Goal: Browse casually: Explore the website without a specific task or goal

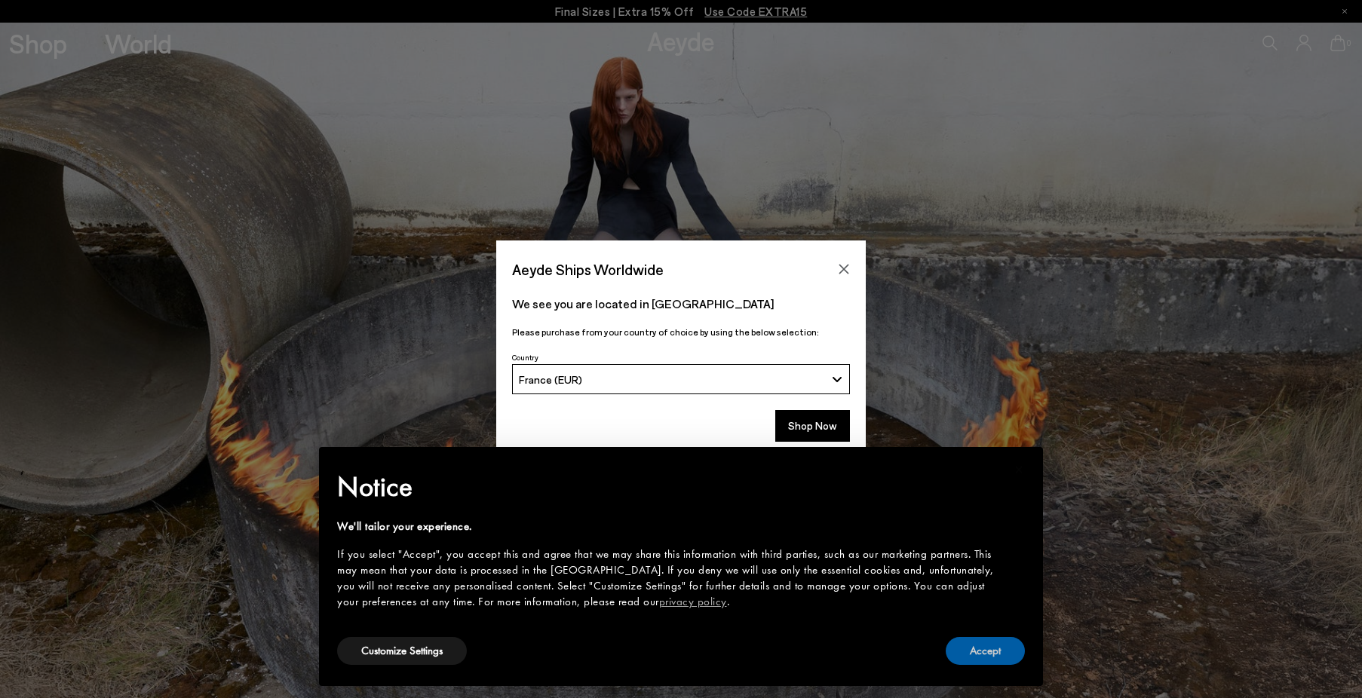
click at [969, 657] on button "Accept" at bounding box center [985, 651] width 79 height 28
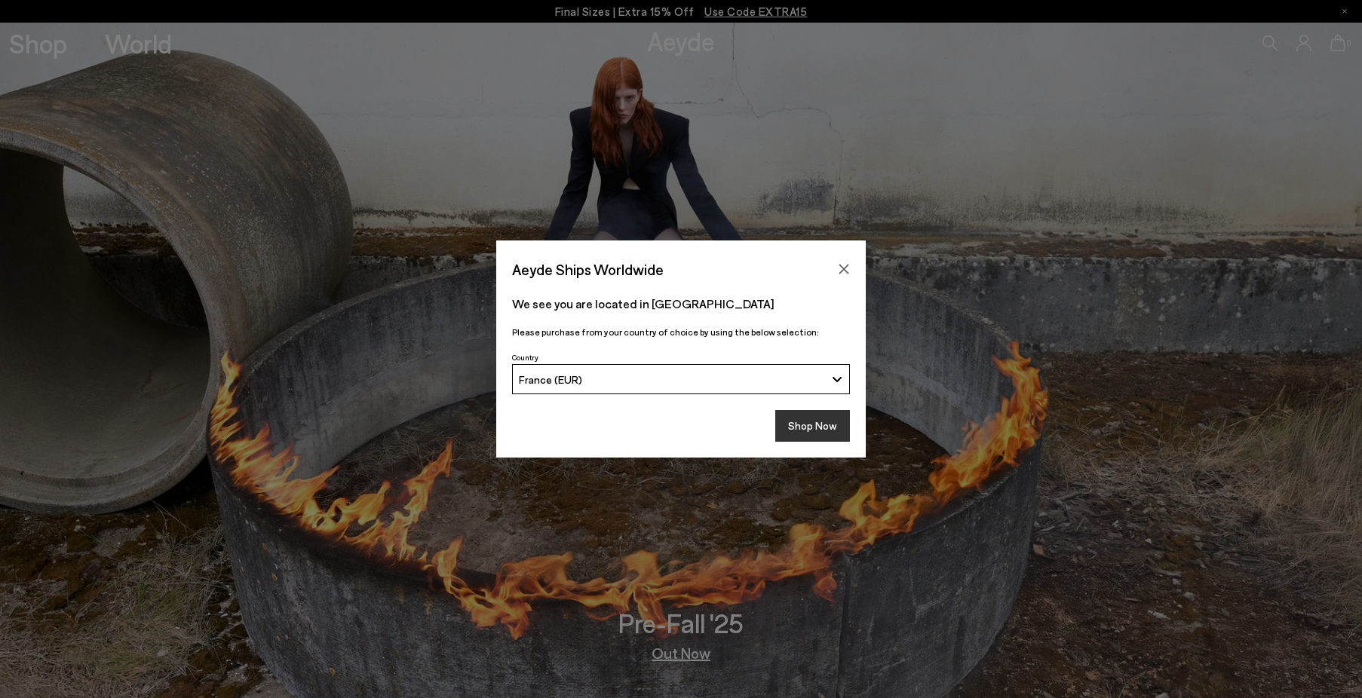
click at [807, 425] on button "Shop Now" at bounding box center [812, 426] width 75 height 32
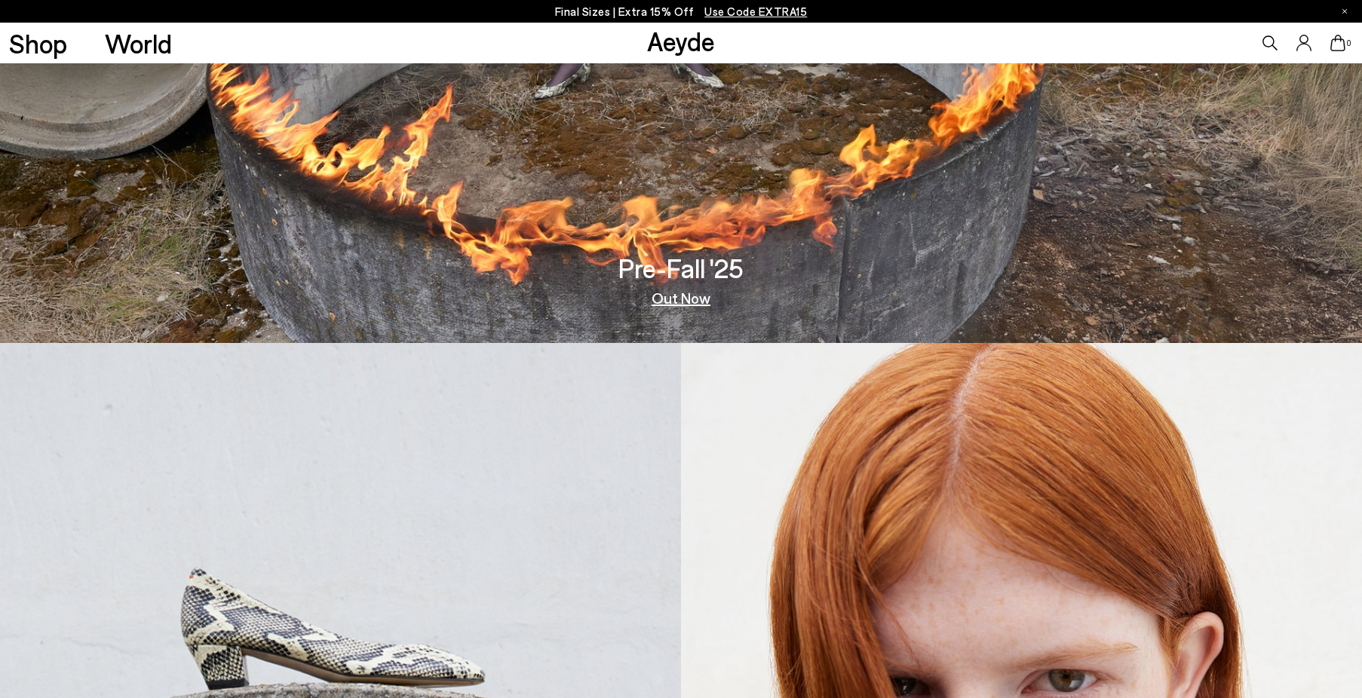
scroll to position [388, 0]
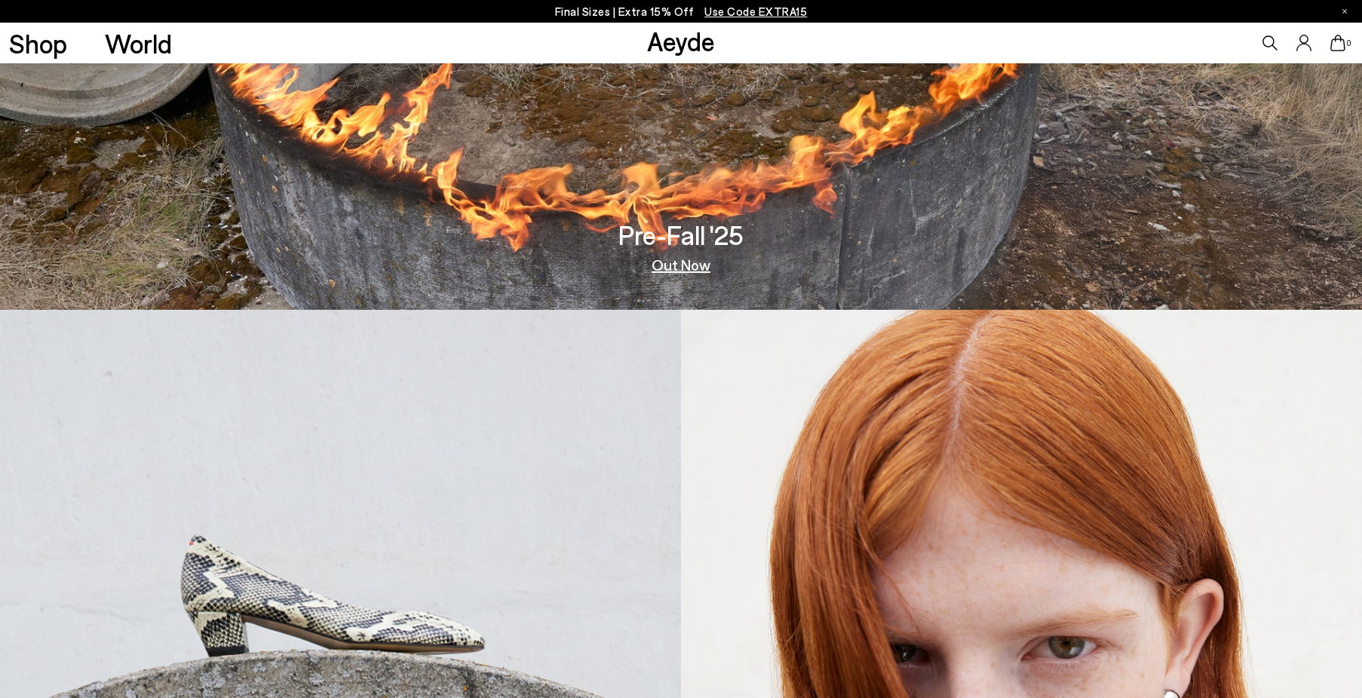
click at [680, 265] on link "Out Now" at bounding box center [680, 264] width 59 height 15
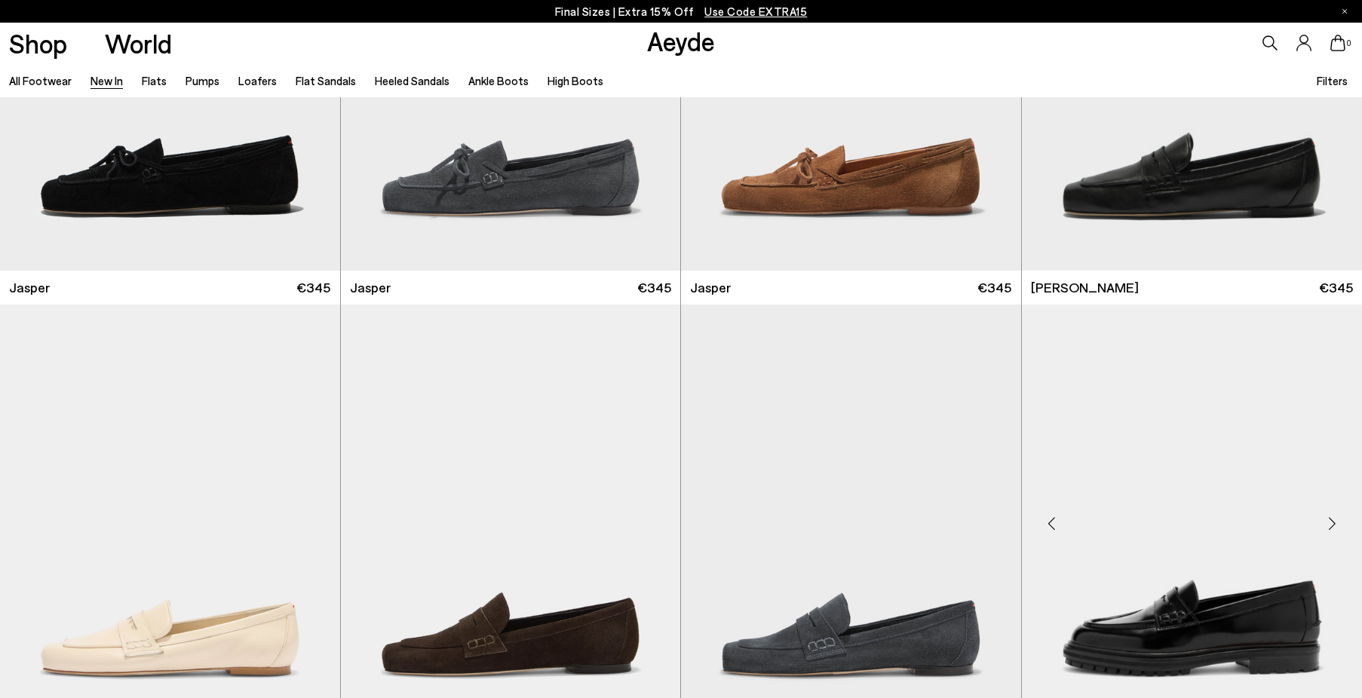
scroll to position [716, 0]
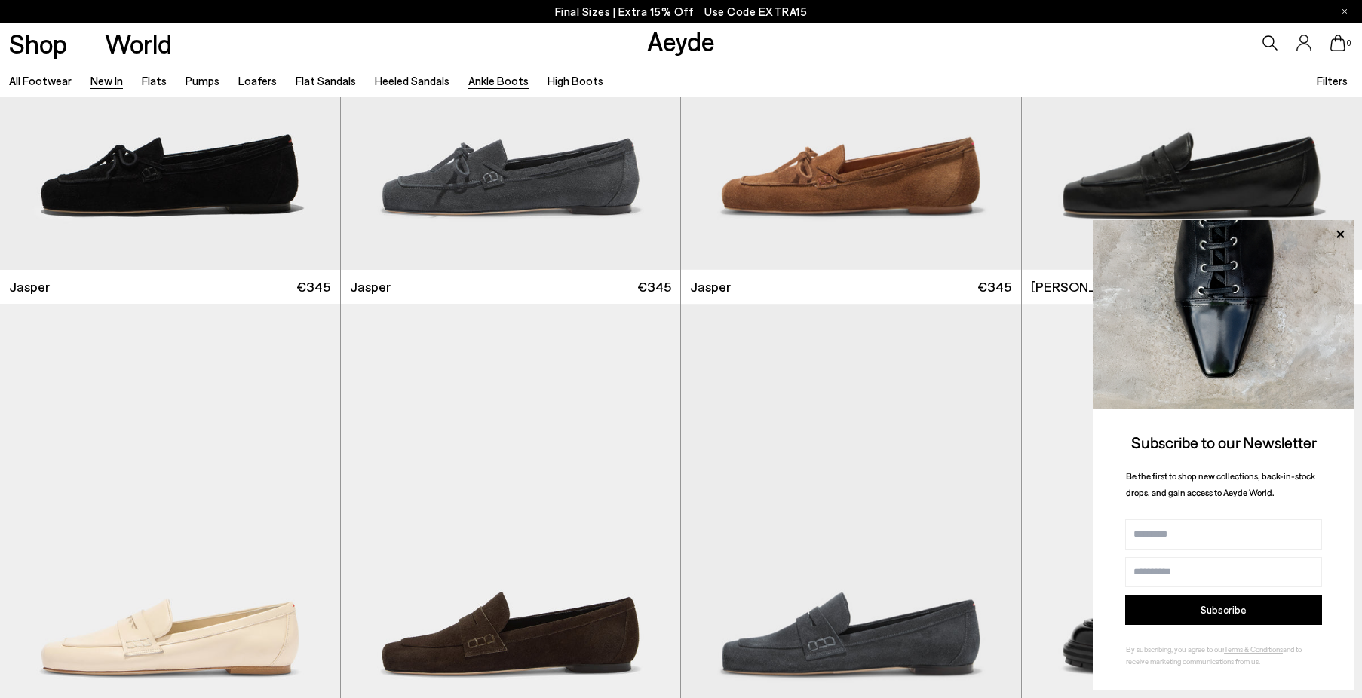
click at [494, 85] on link "Ankle Boots" at bounding box center [498, 81] width 60 height 14
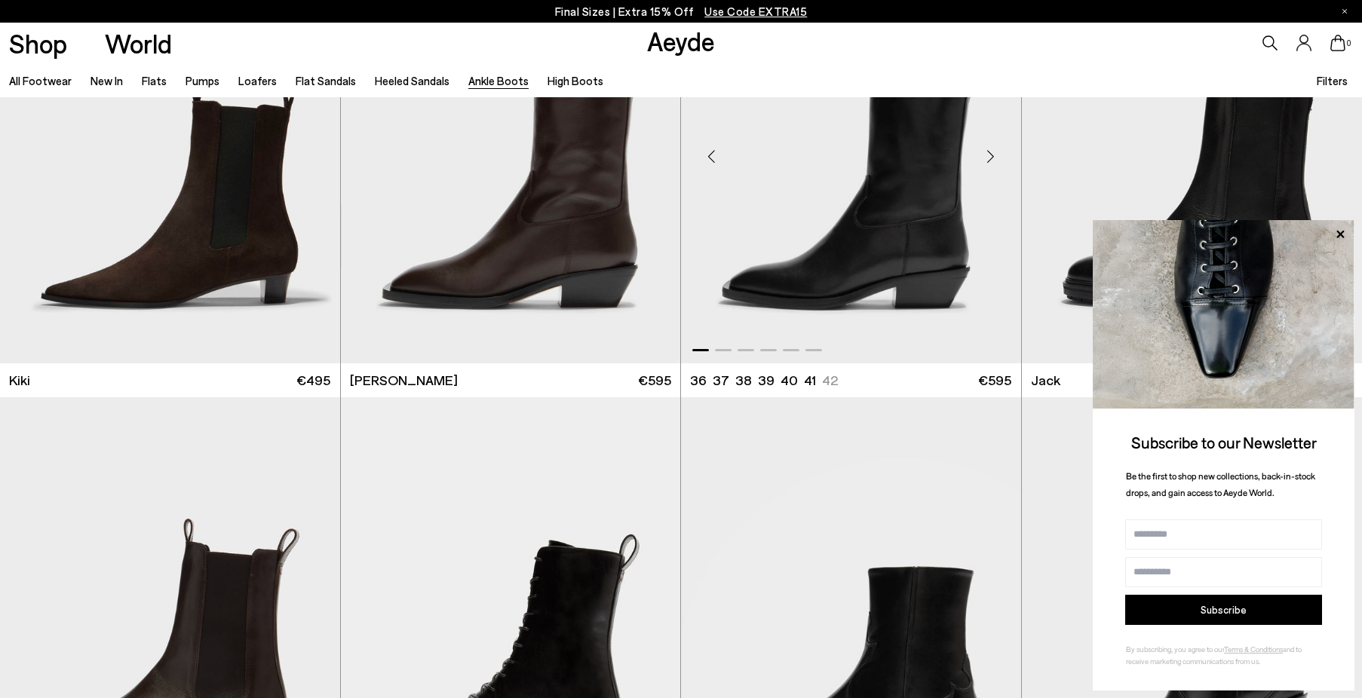
scroll to position [2943, 0]
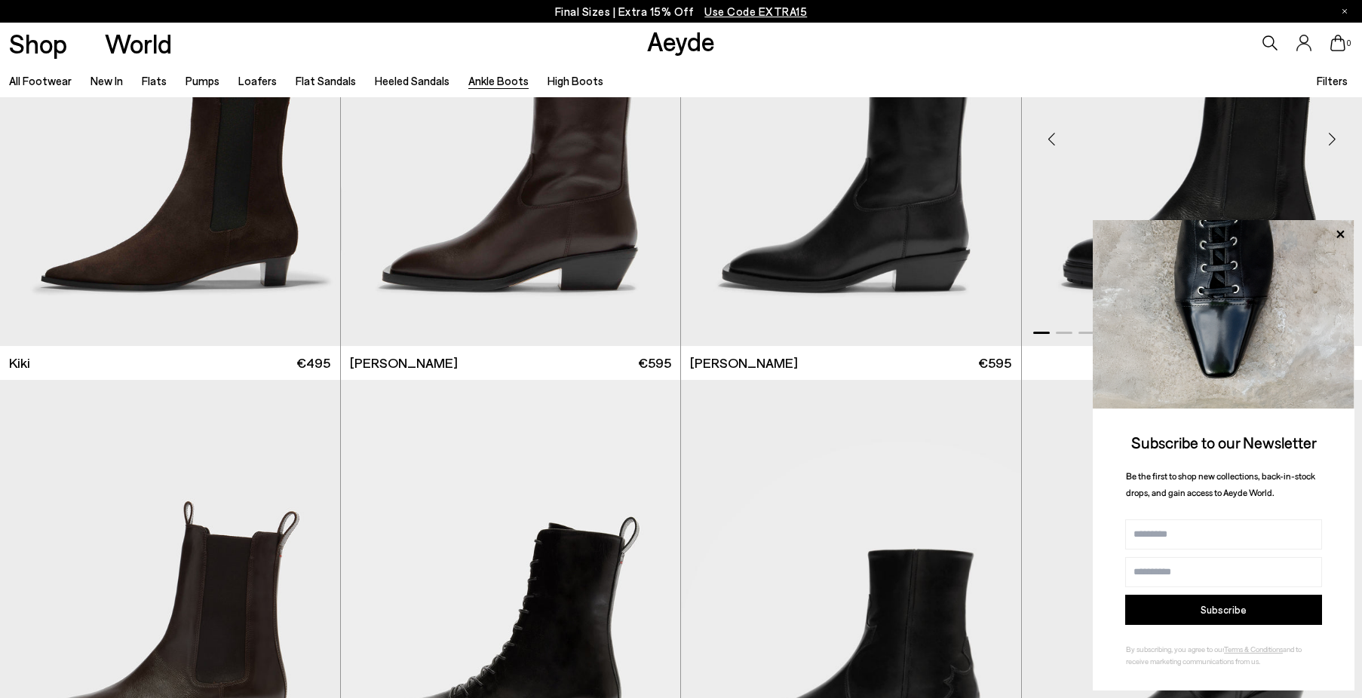
click at [1341, 235] on icon at bounding box center [1340, 234] width 8 height 8
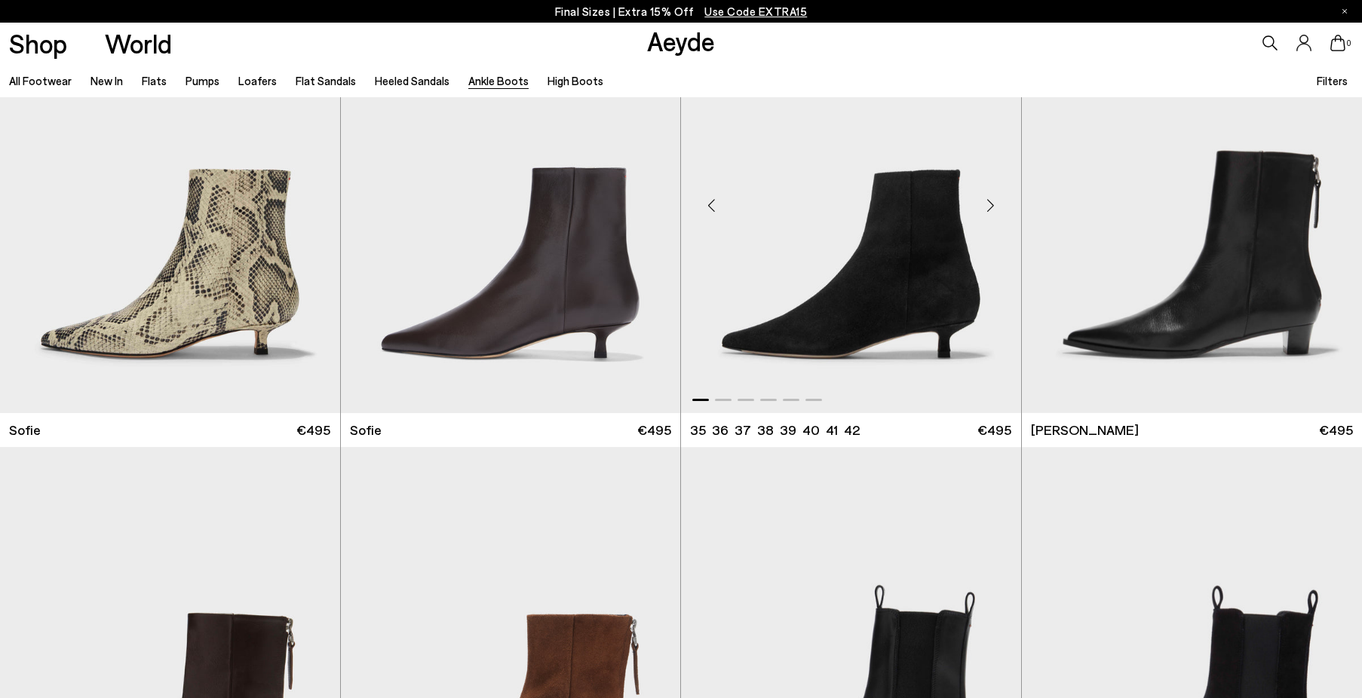
scroll to position [1956, 0]
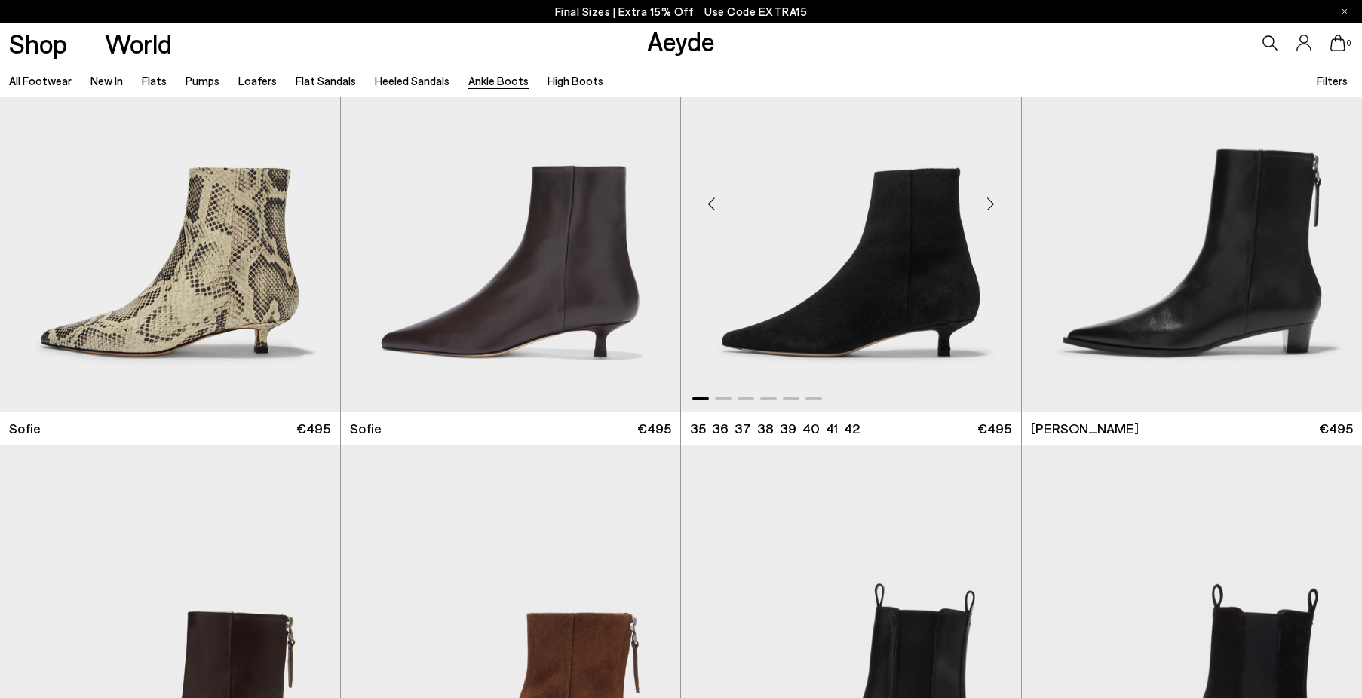
click at [985, 204] on div "Next slide" at bounding box center [990, 204] width 45 height 45
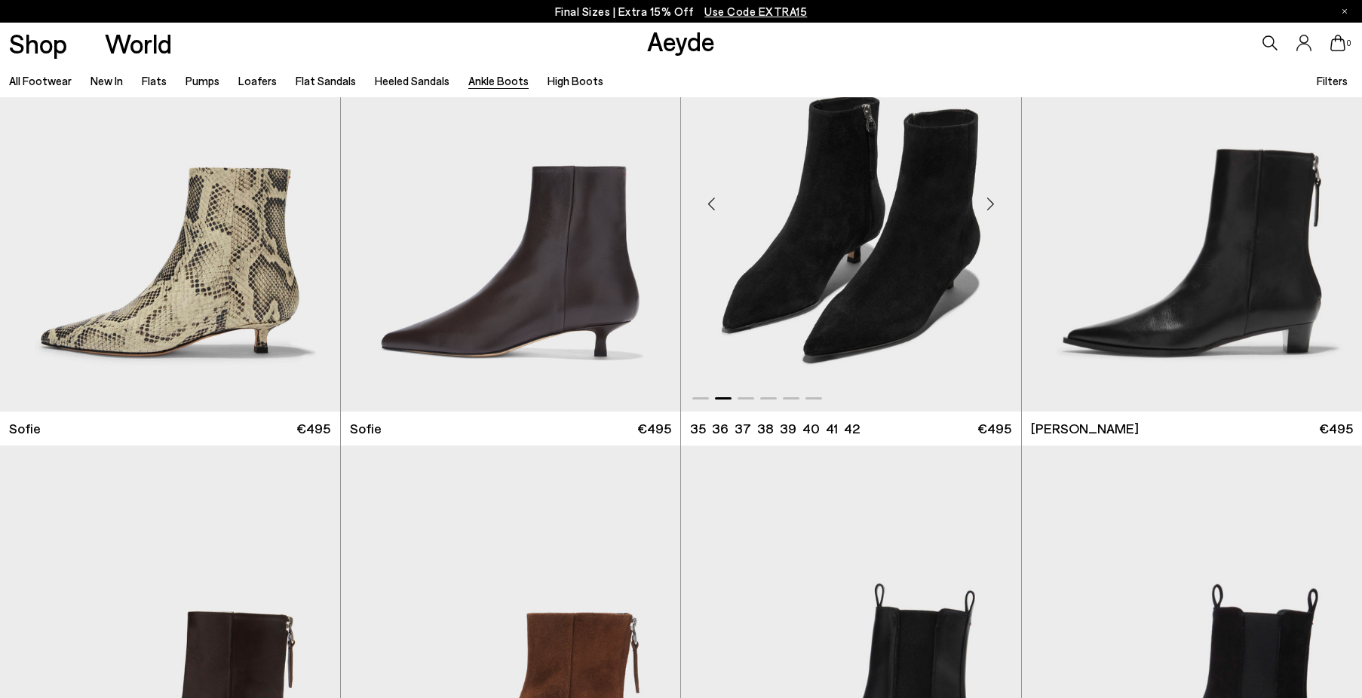
click at [987, 203] on div "Next slide" at bounding box center [990, 204] width 45 height 45
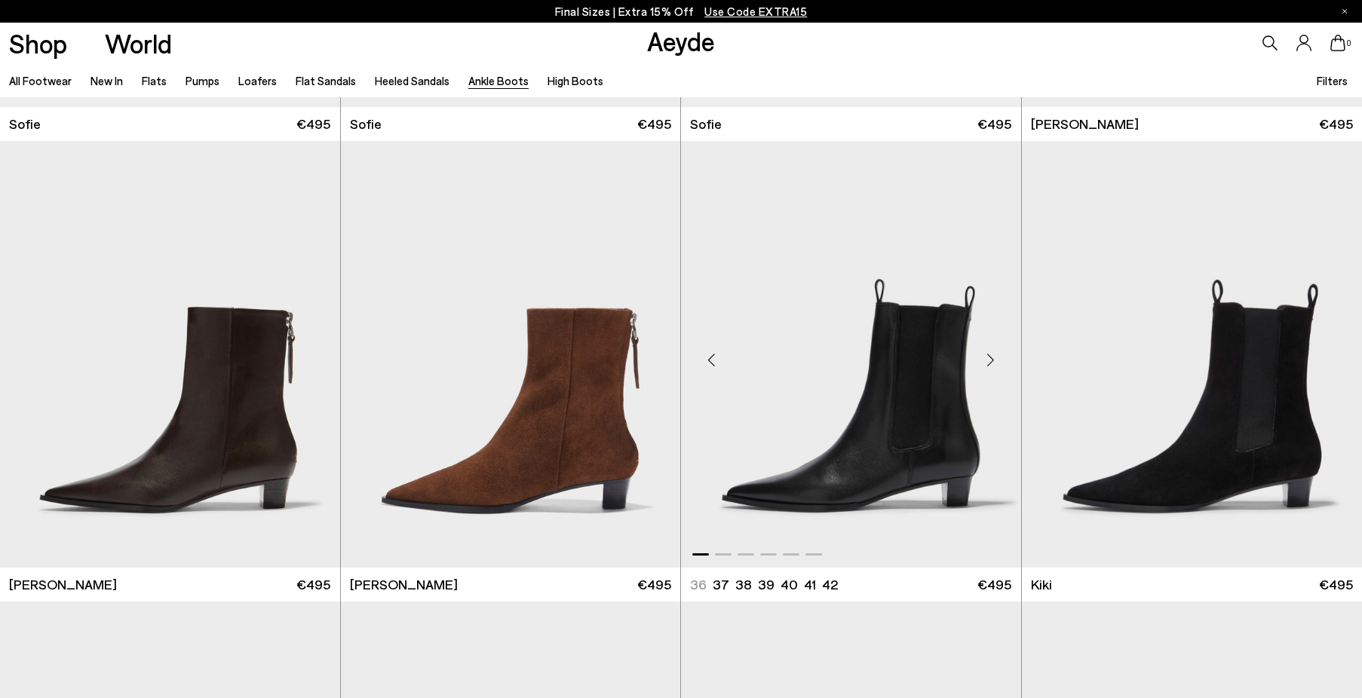
scroll to position [2276, 0]
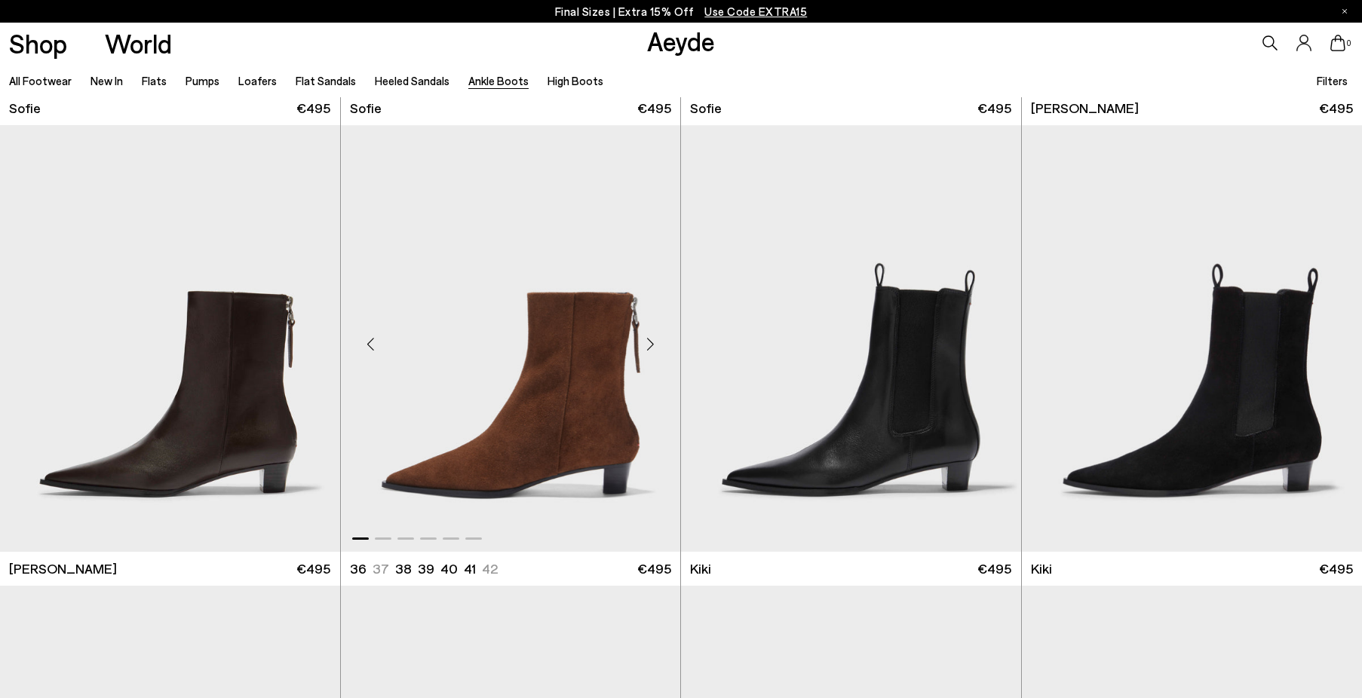
click at [651, 345] on div "Next slide" at bounding box center [649, 344] width 45 height 45
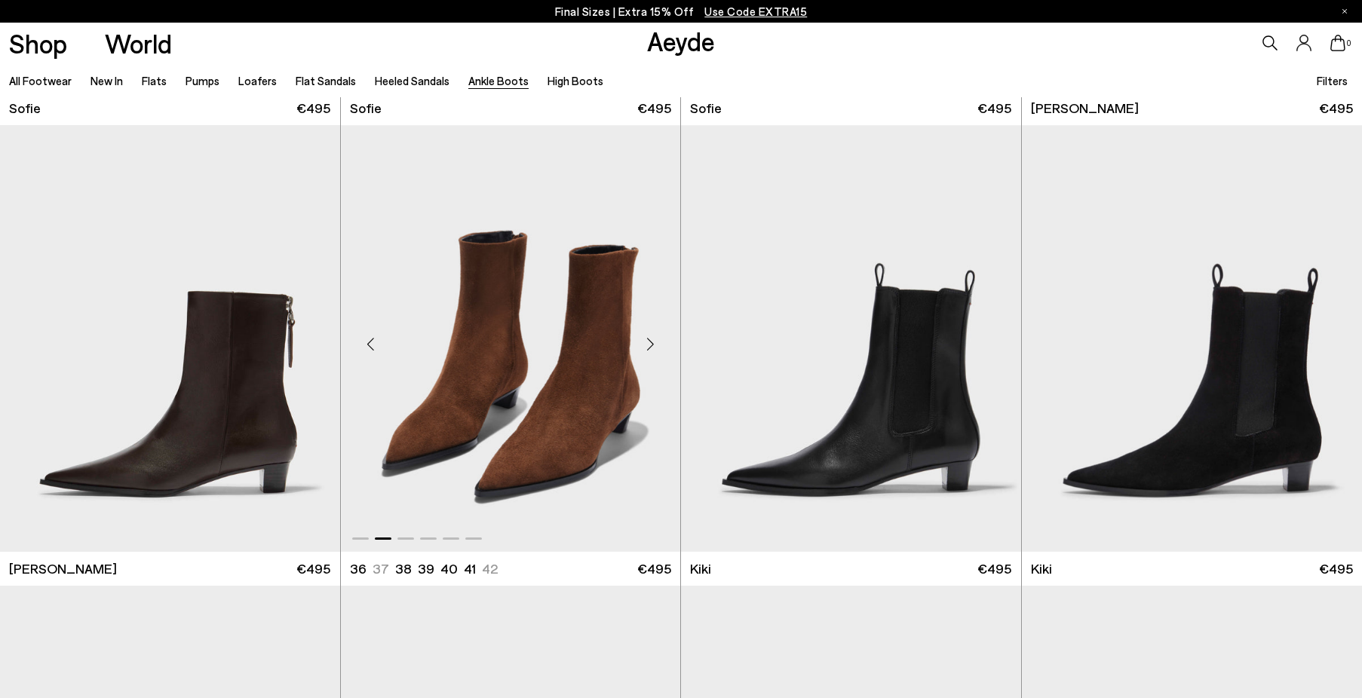
click at [651, 345] on div "Next slide" at bounding box center [649, 344] width 45 height 45
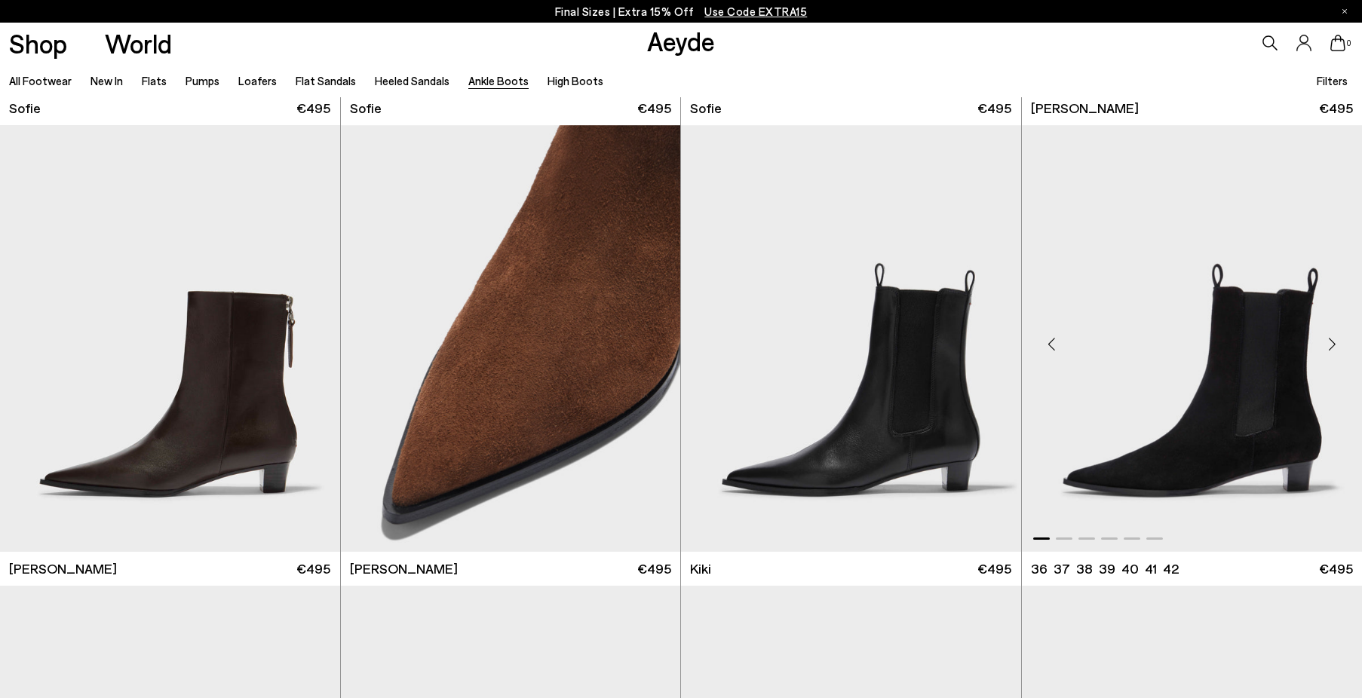
click at [1333, 347] on div "Next slide" at bounding box center [1331, 344] width 45 height 45
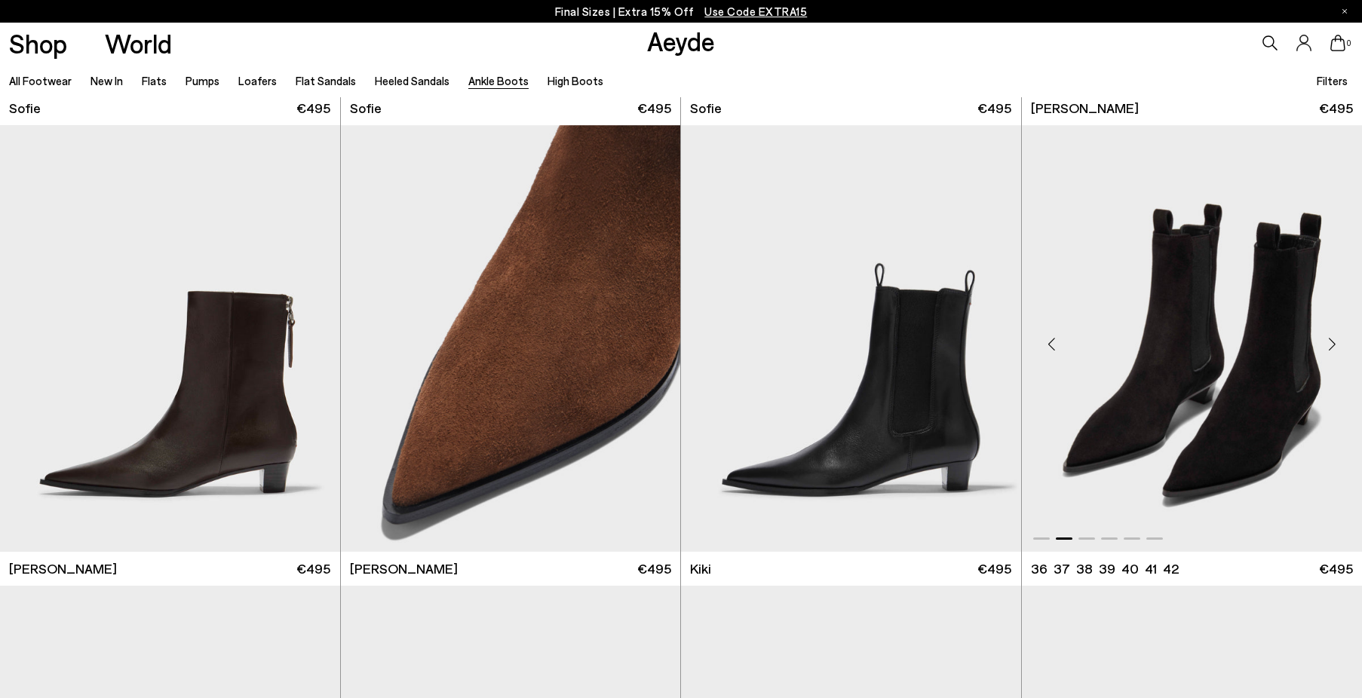
click at [1332, 347] on div "Next slide" at bounding box center [1331, 344] width 45 height 45
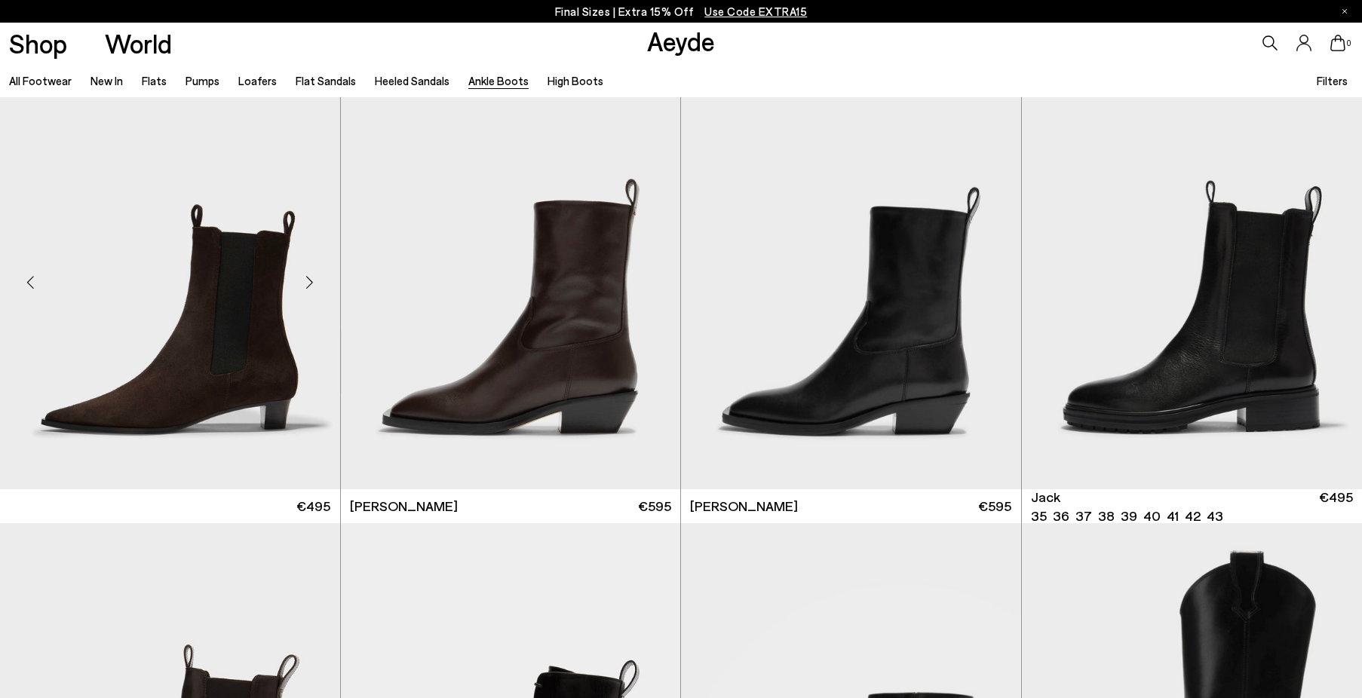
scroll to position [2805, 0]
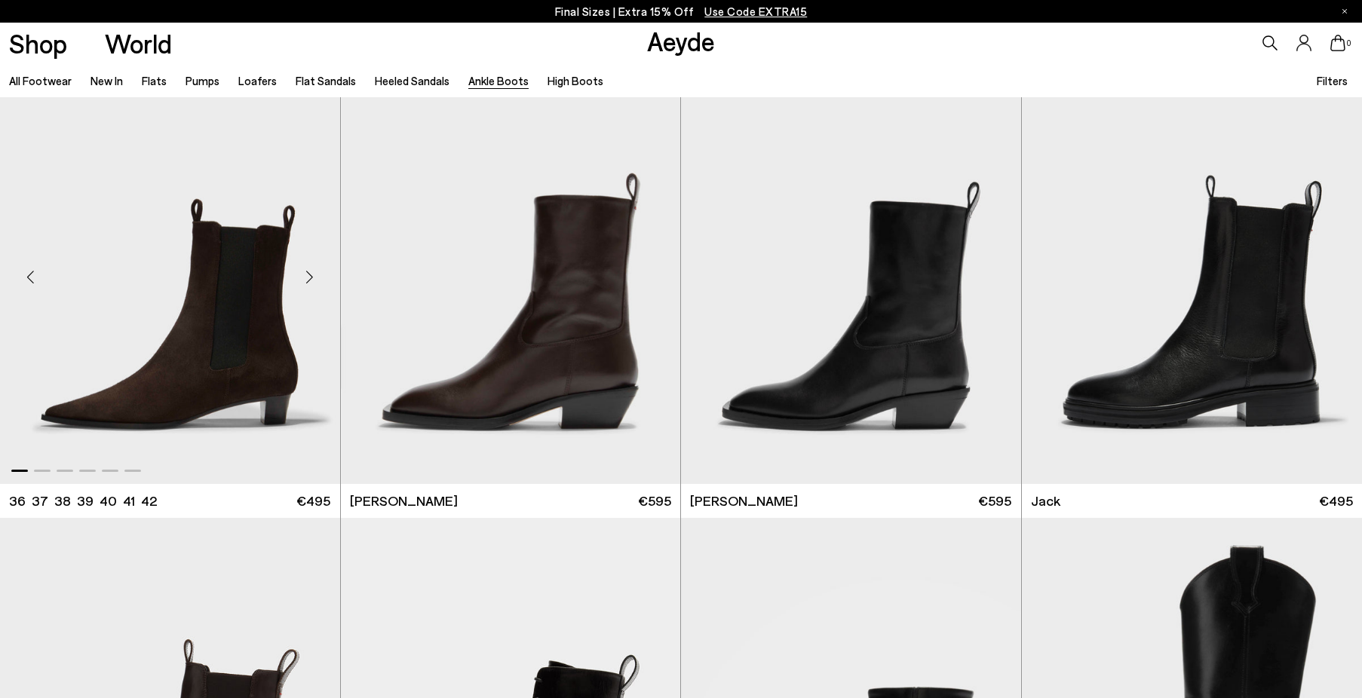
click at [306, 274] on div "Next slide" at bounding box center [309, 276] width 45 height 45
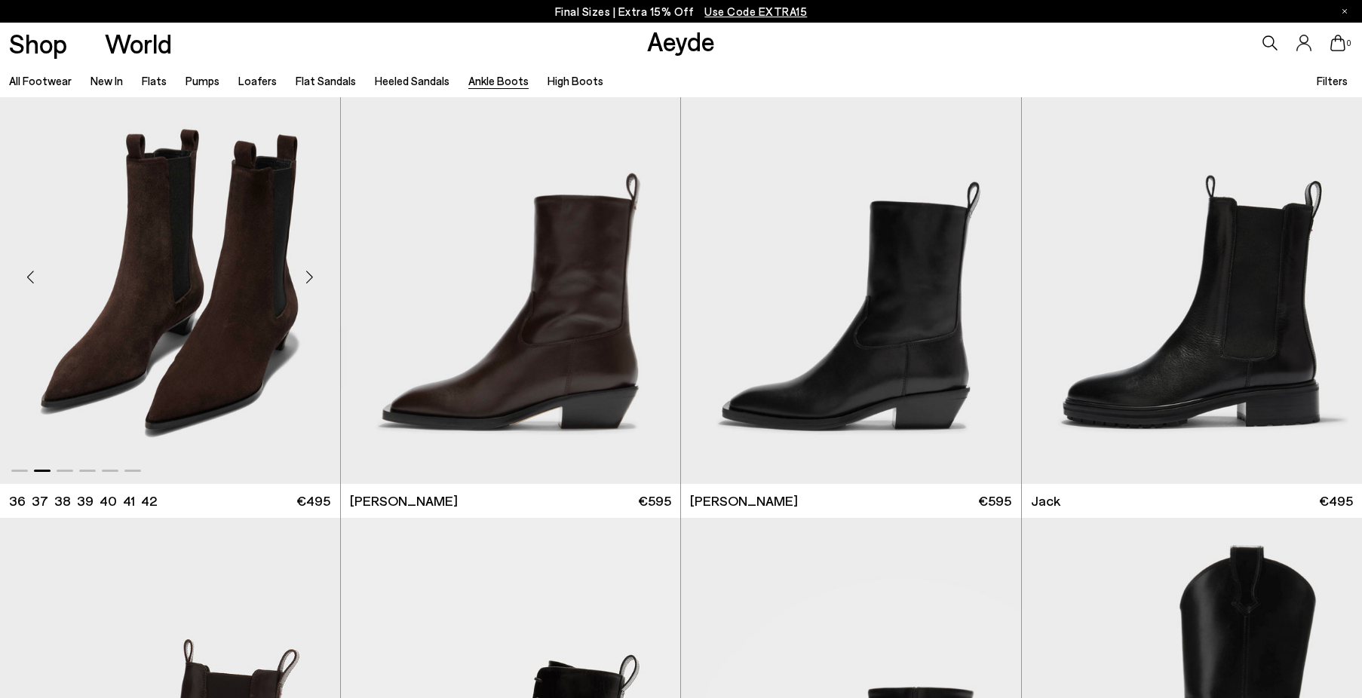
click at [306, 274] on div "Next slide" at bounding box center [309, 276] width 45 height 45
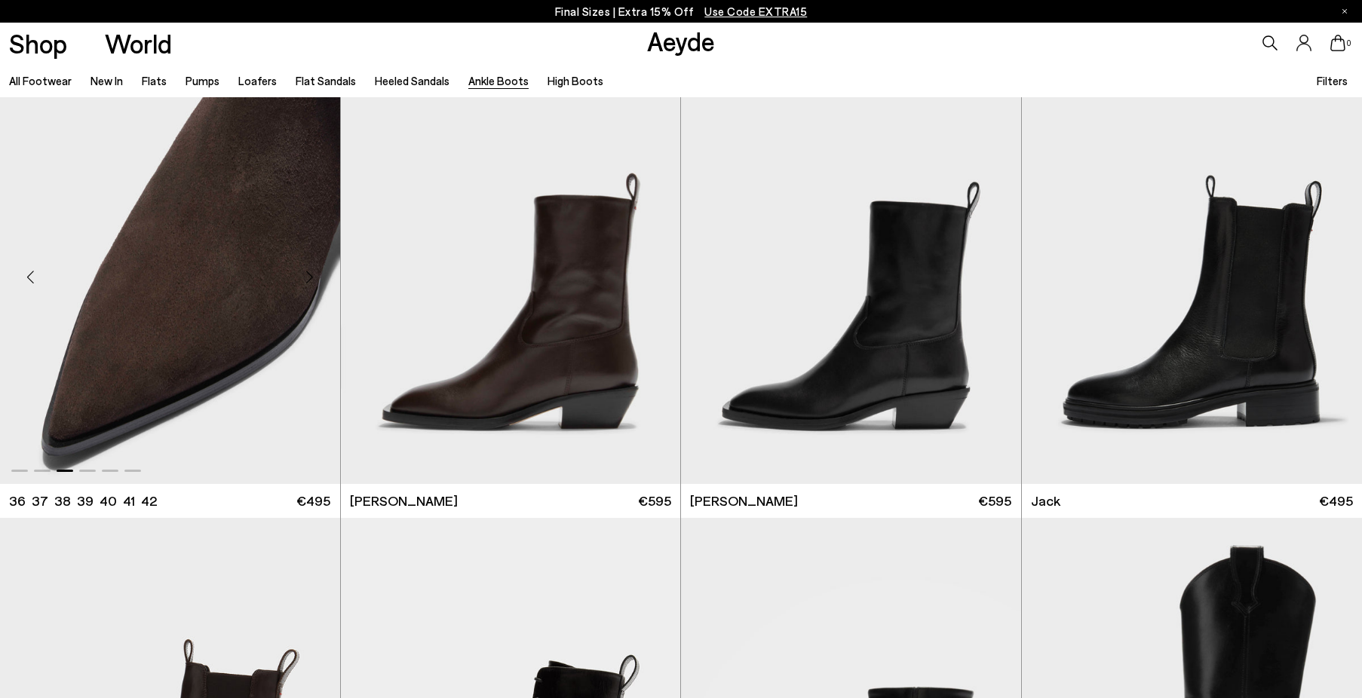
click at [306, 274] on div "Next slide" at bounding box center [309, 276] width 45 height 45
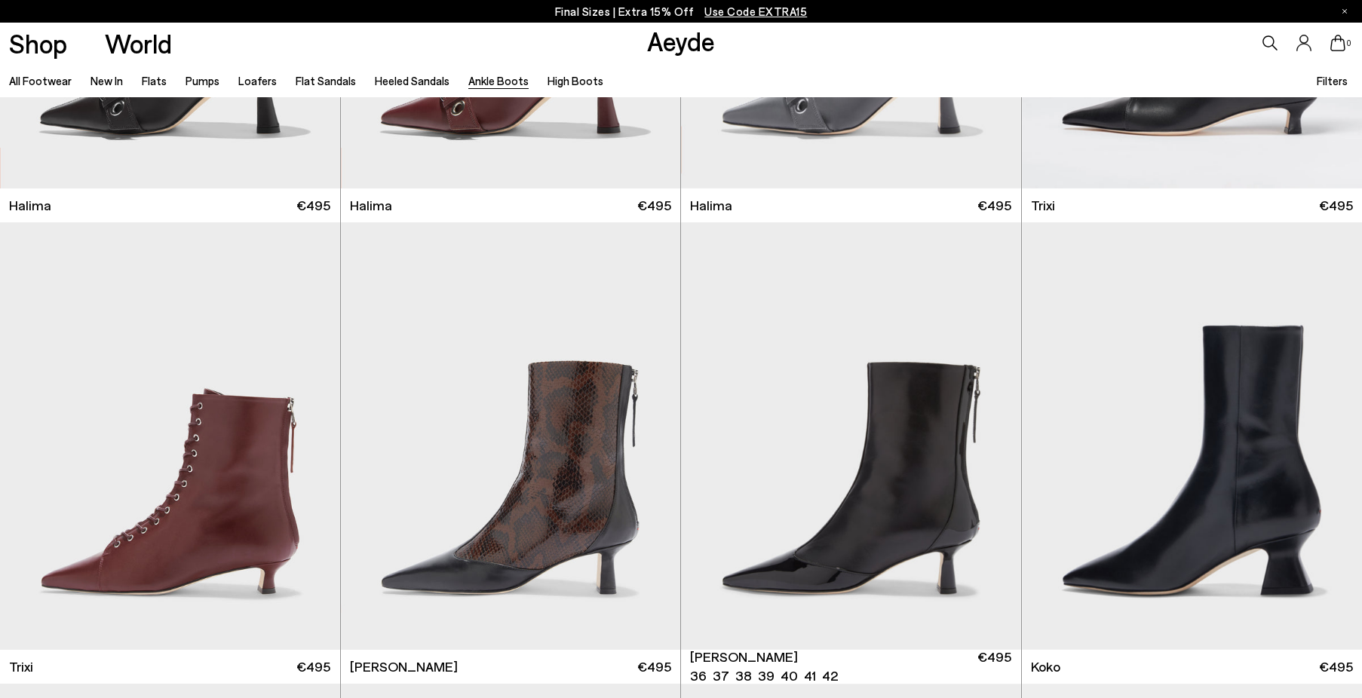
scroll to position [336, 0]
click at [302, 78] on link "Flat Sandals" at bounding box center [326, 81] width 60 height 14
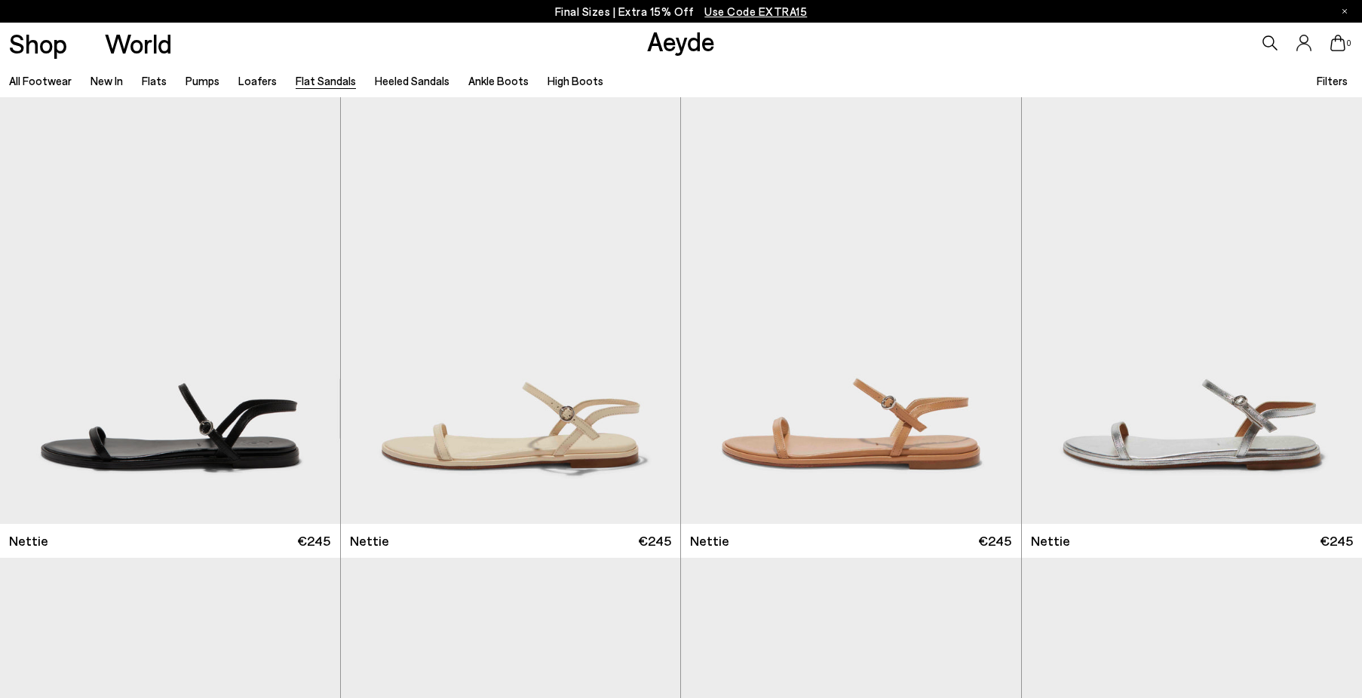
click at [242, 82] on link "Loafers" at bounding box center [257, 81] width 38 height 14
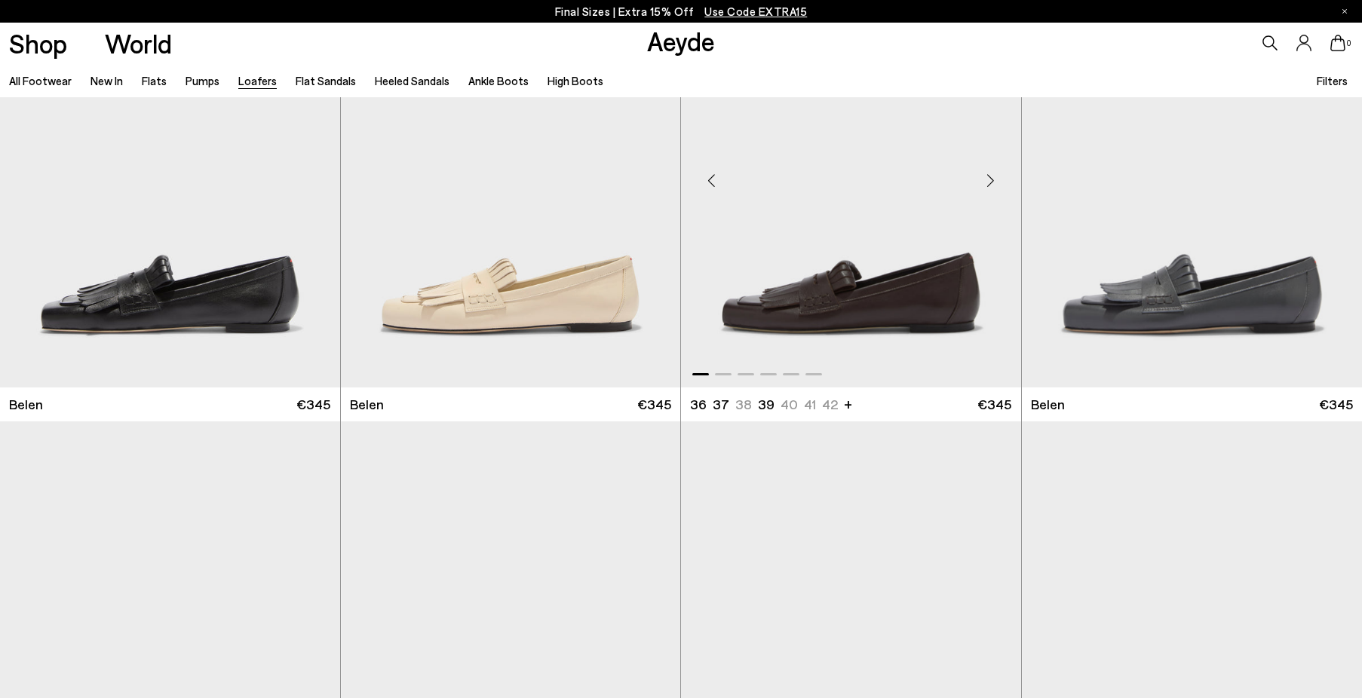
scroll to position [138, 0]
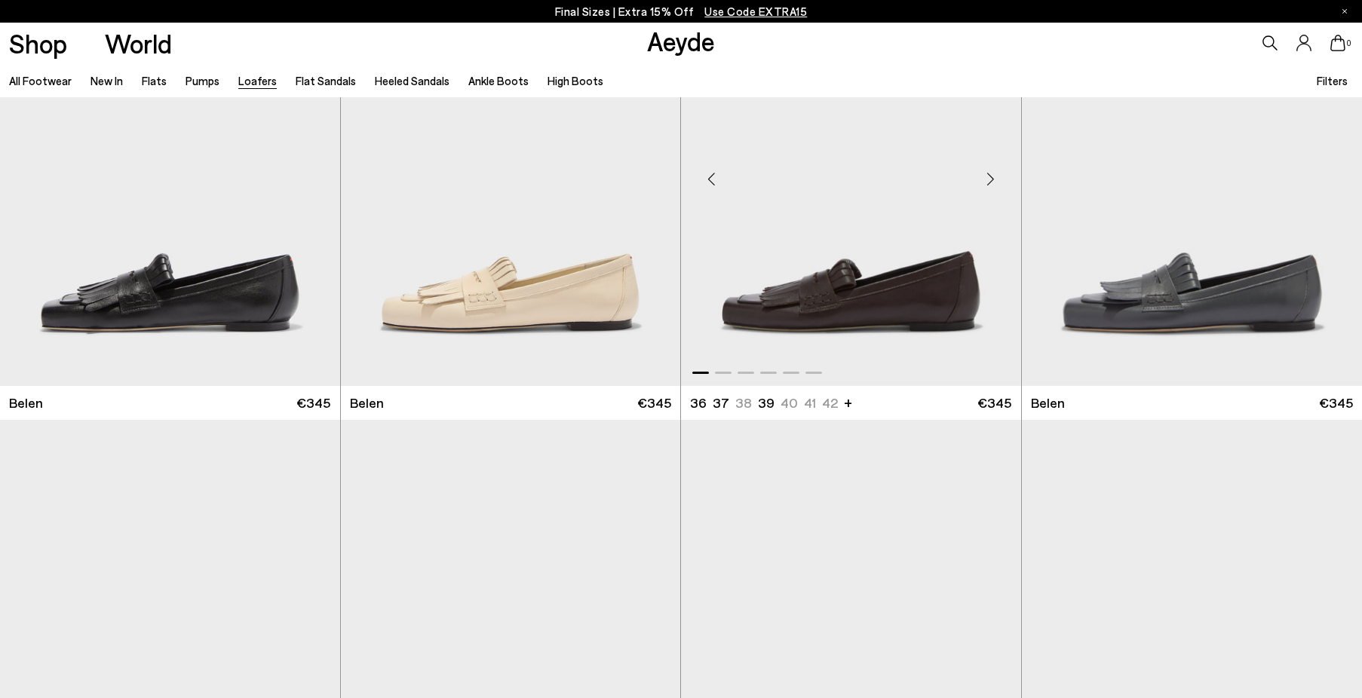
click at [992, 176] on div "Next slide" at bounding box center [990, 178] width 45 height 45
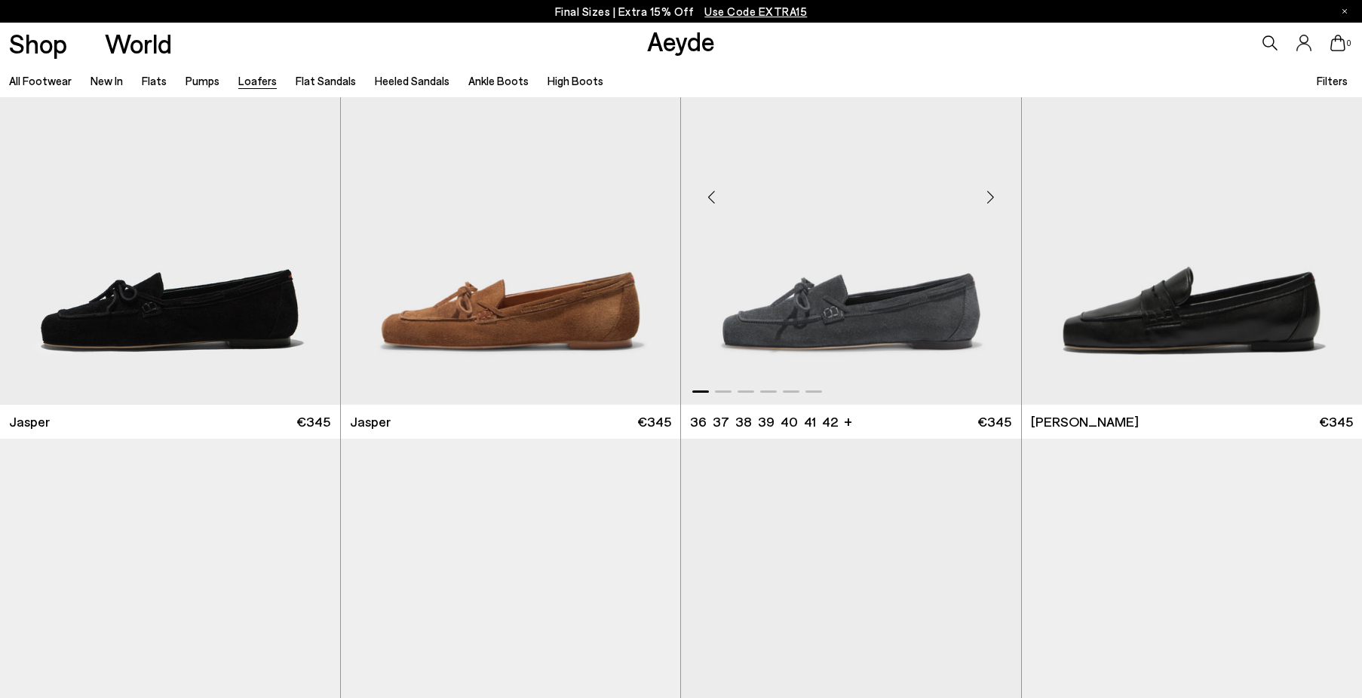
scroll to position [636, 0]
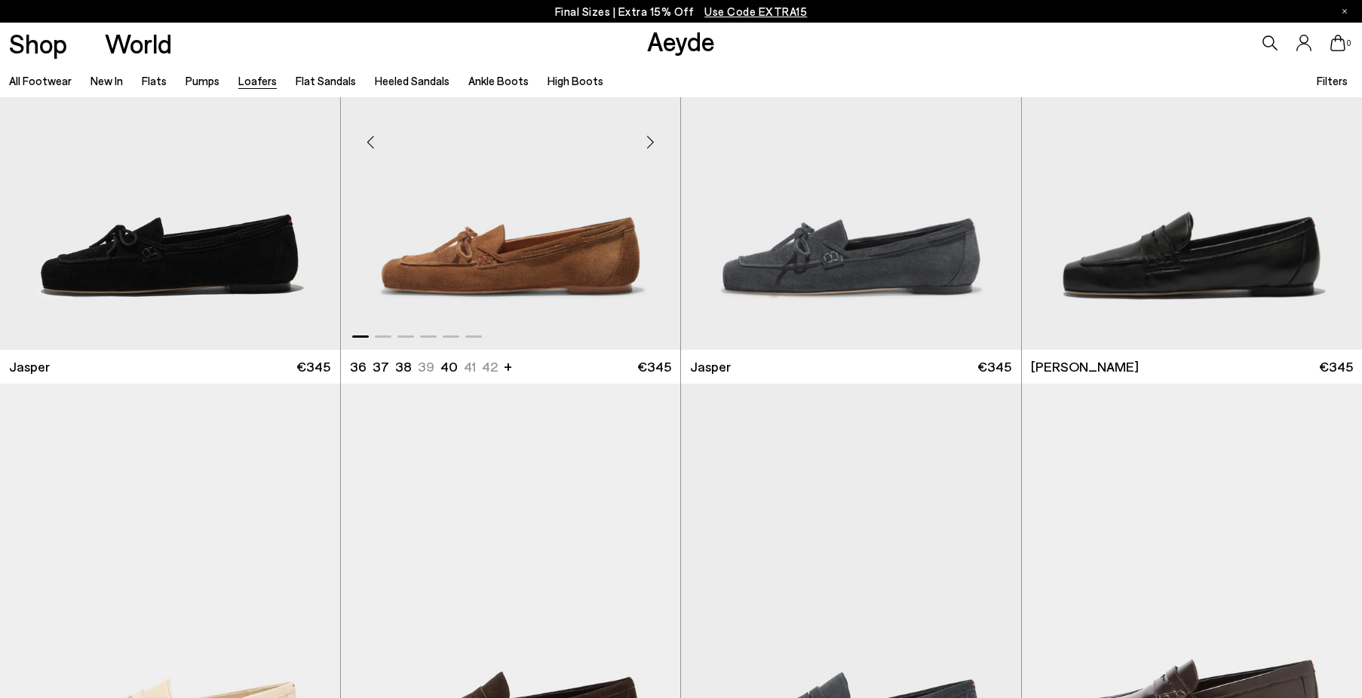
click at [647, 145] on div "Next slide" at bounding box center [649, 141] width 45 height 45
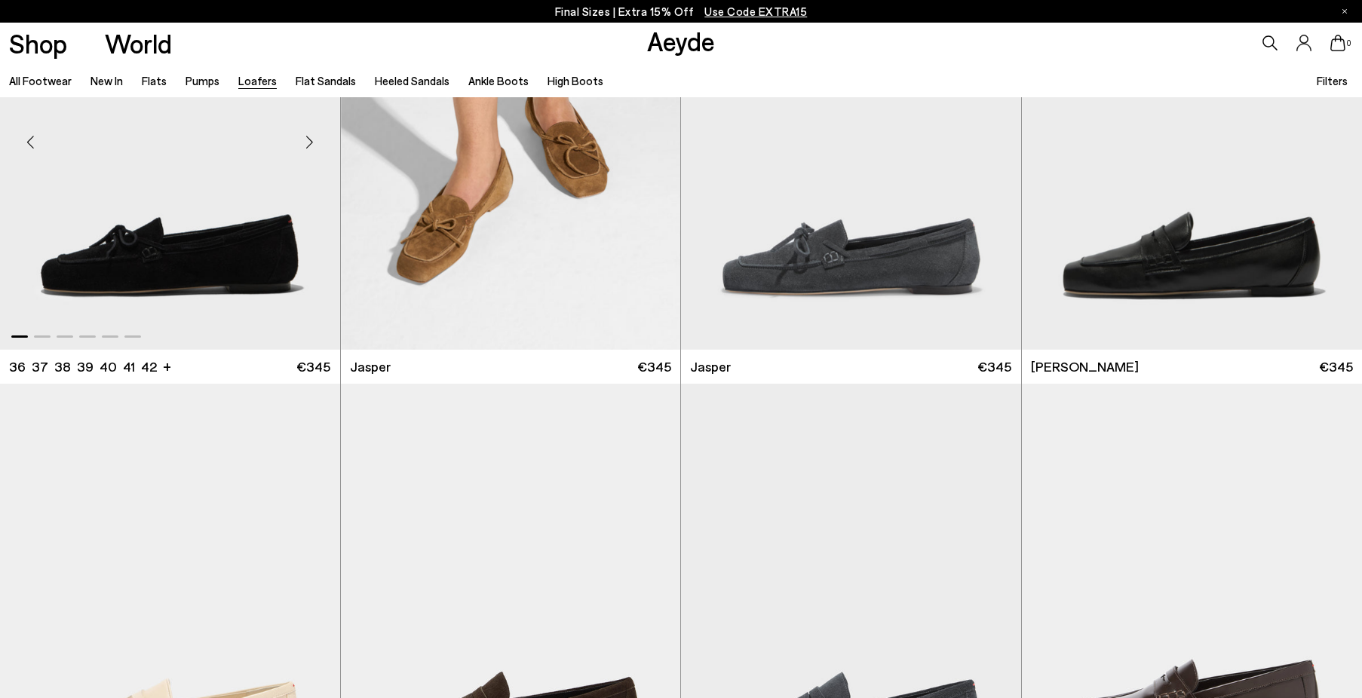
click at [307, 147] on div "Next slide" at bounding box center [309, 141] width 45 height 45
